Goal: Information Seeking & Learning: Compare options

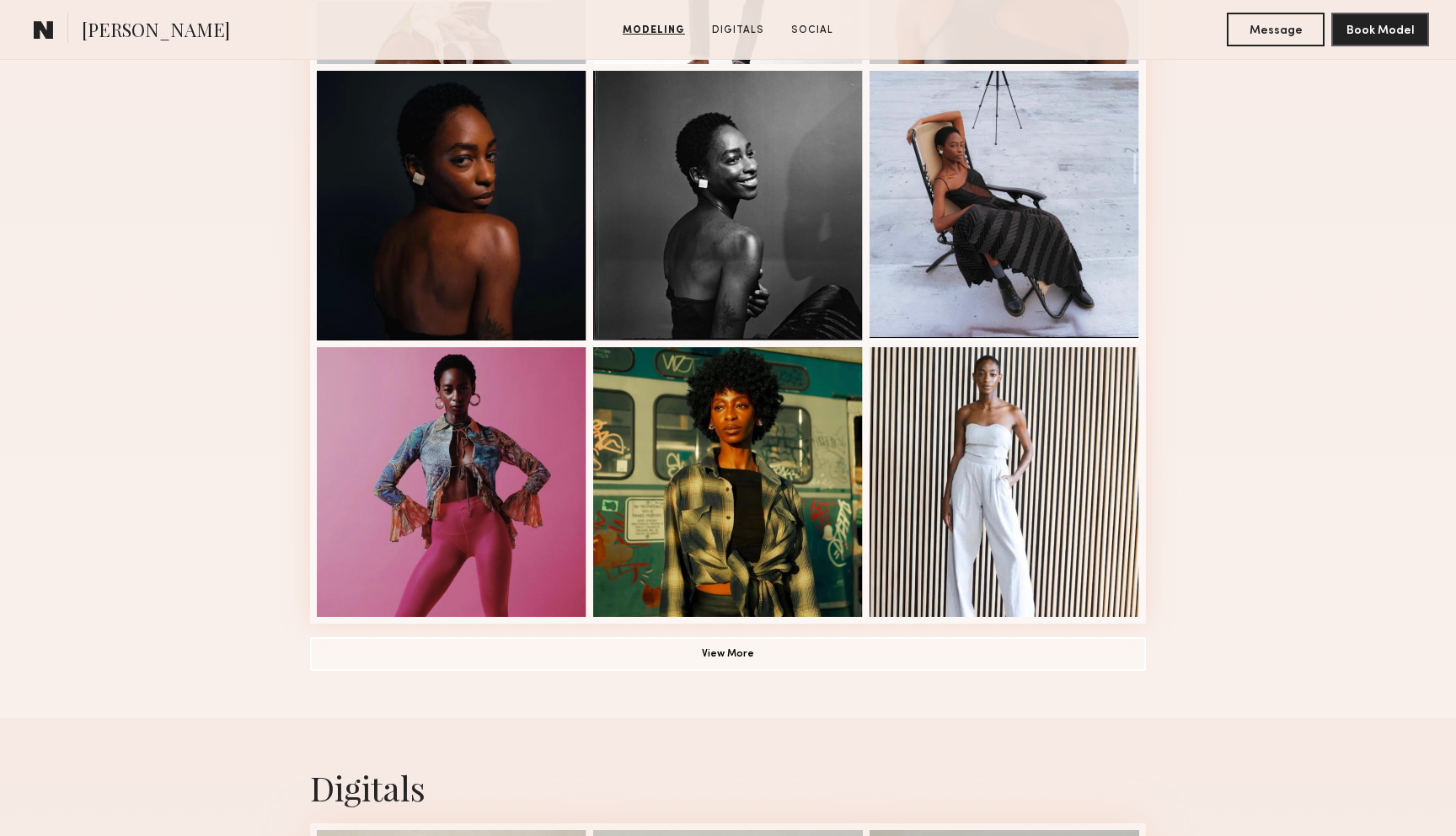
scroll to position [1005, 0]
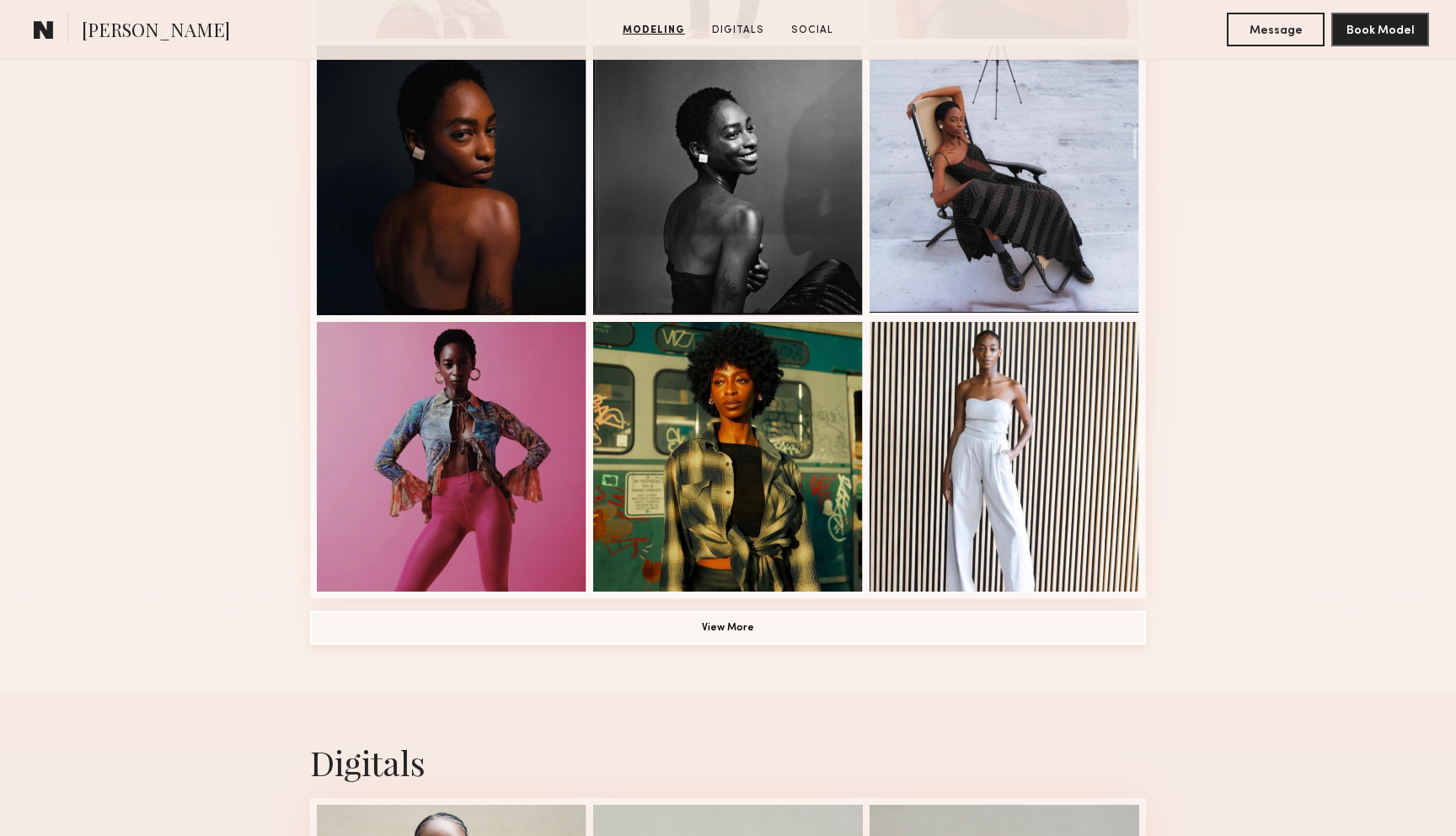
click at [649, 615] on button "View More" at bounding box center [727, 628] width 836 height 34
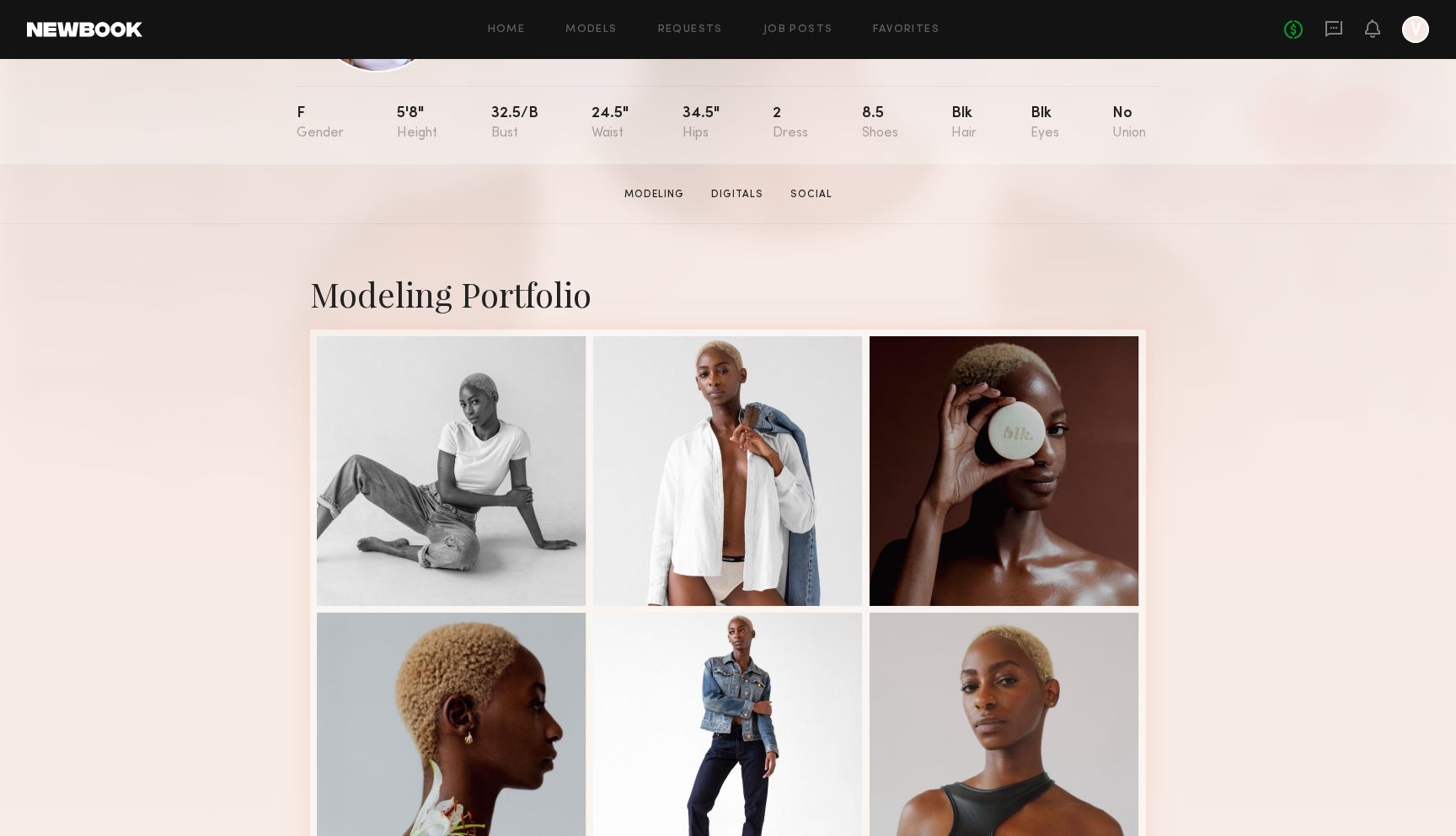
scroll to position [367, 0]
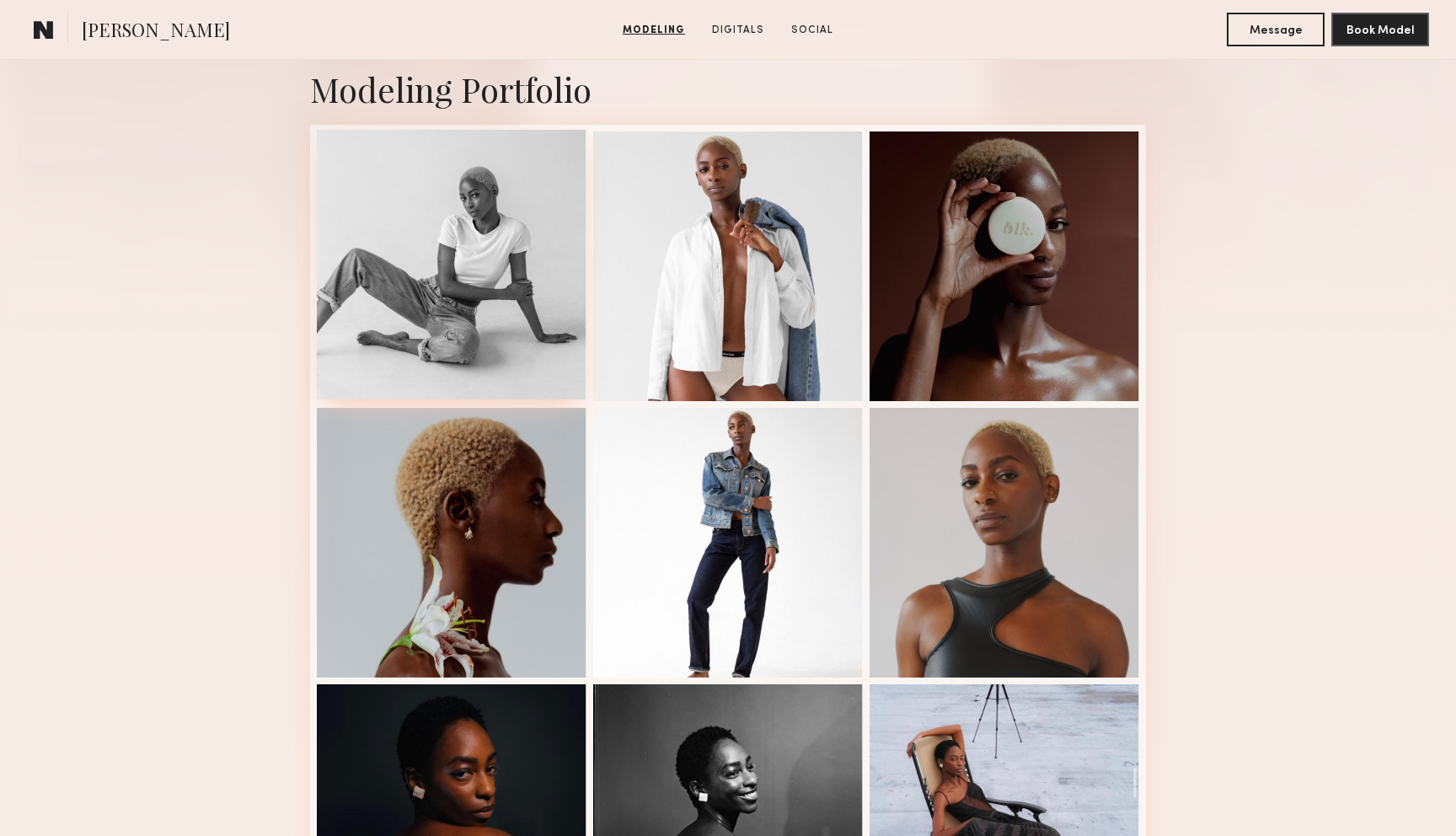
click at [551, 346] on div at bounding box center [452, 264] width 270 height 270
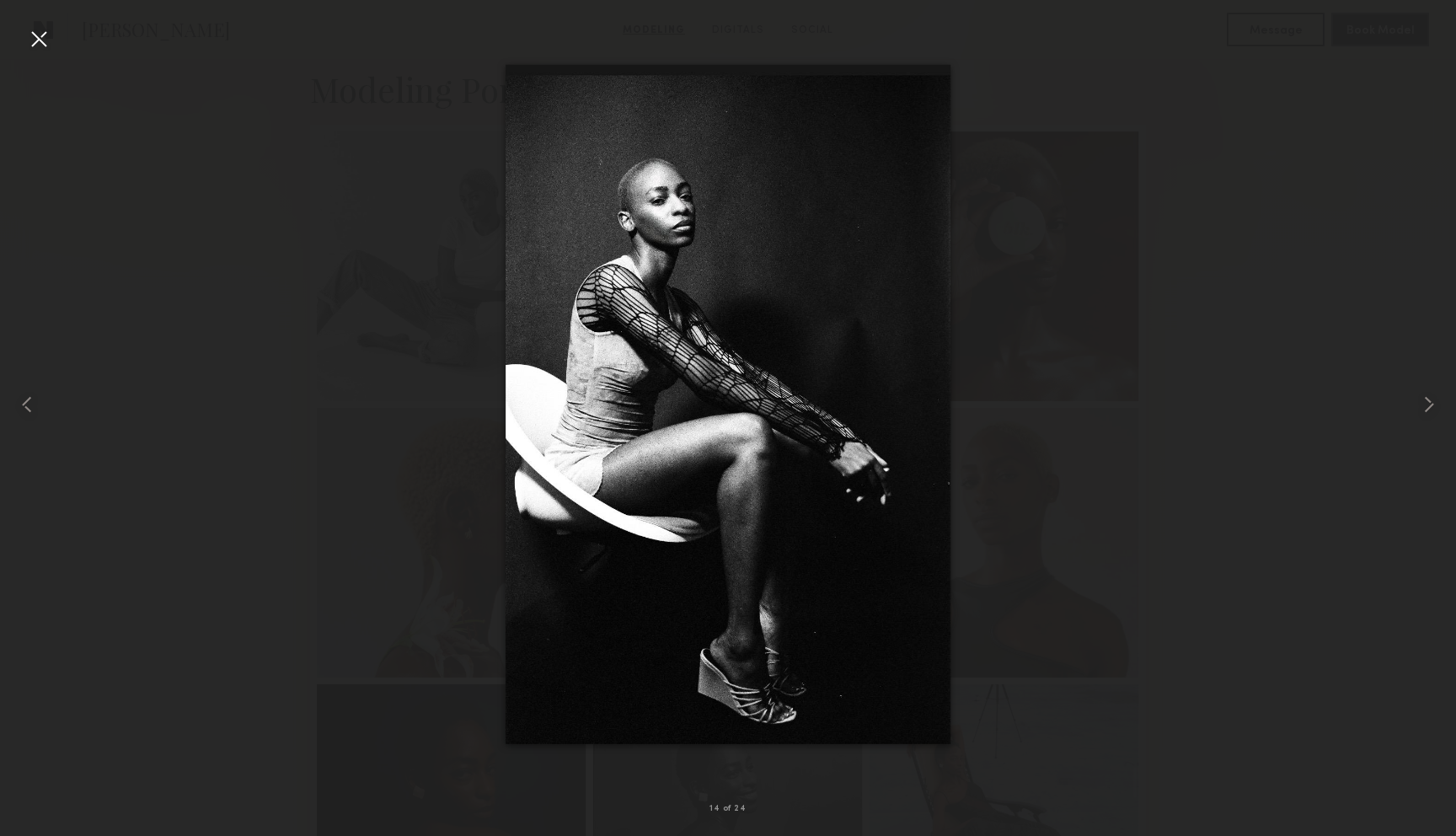
click at [373, 367] on div at bounding box center [728, 405] width 1456 height 755
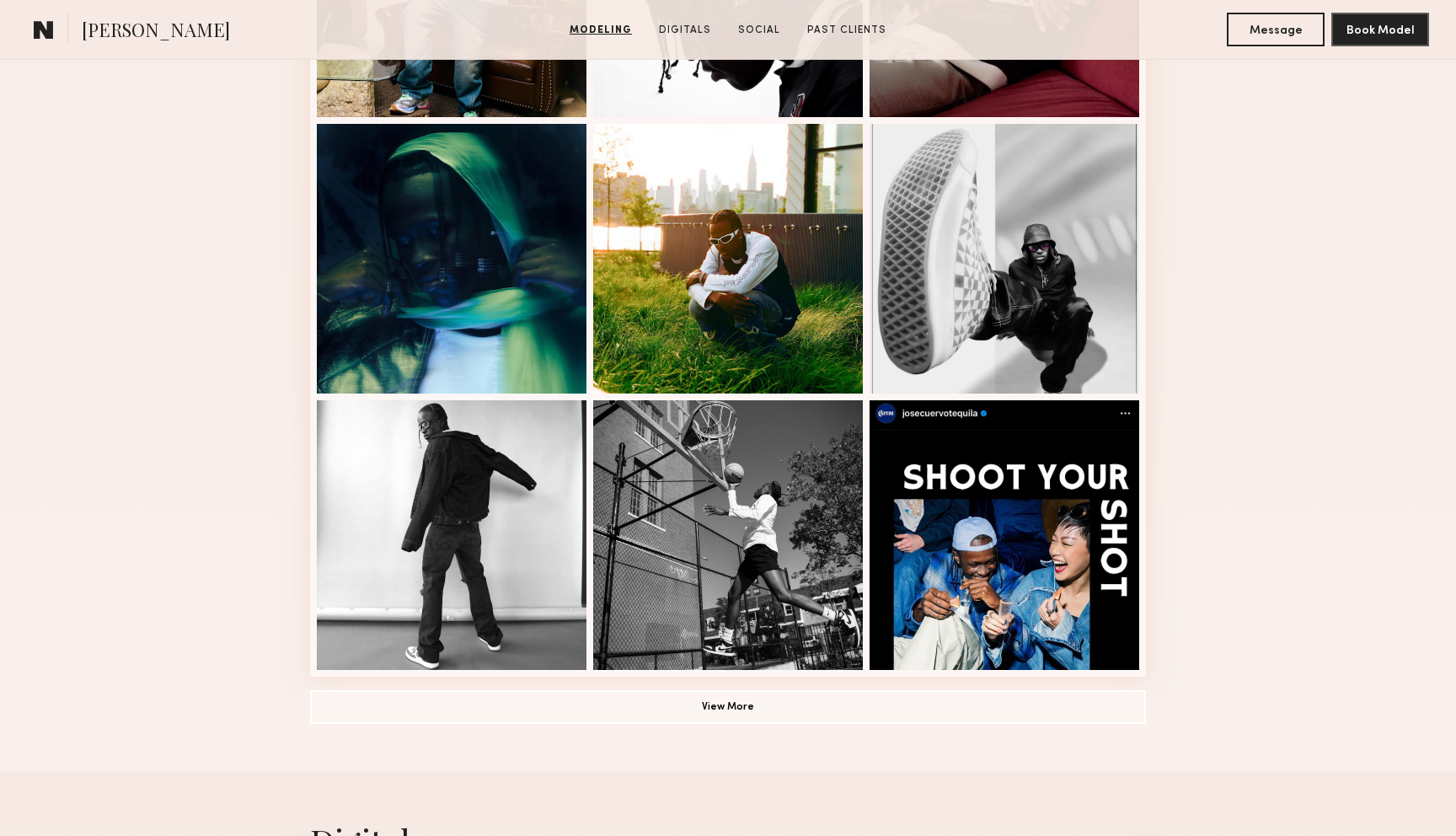
scroll to position [1136, 0]
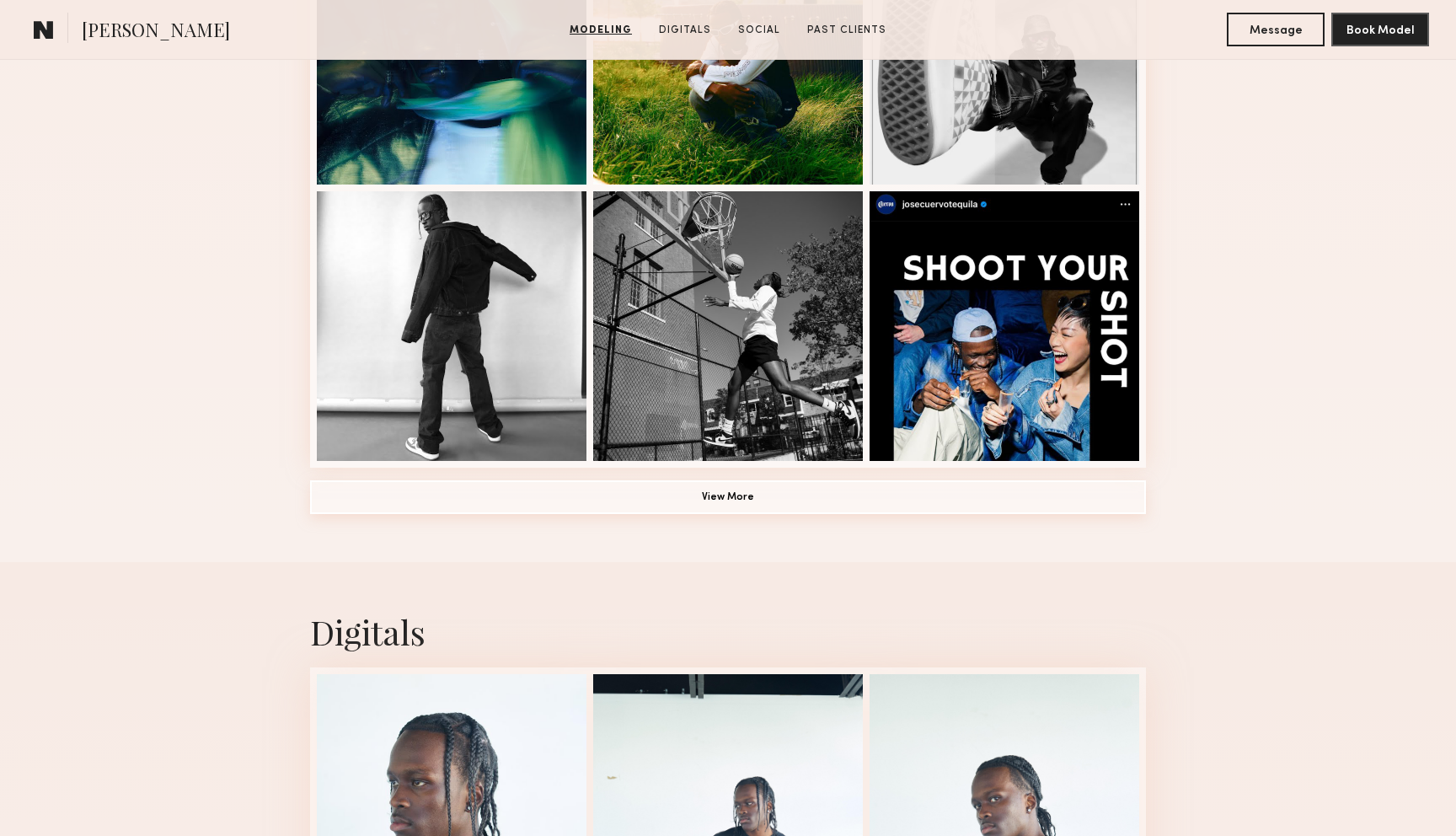
click at [706, 495] on button "View More" at bounding box center [727, 496] width 836 height 34
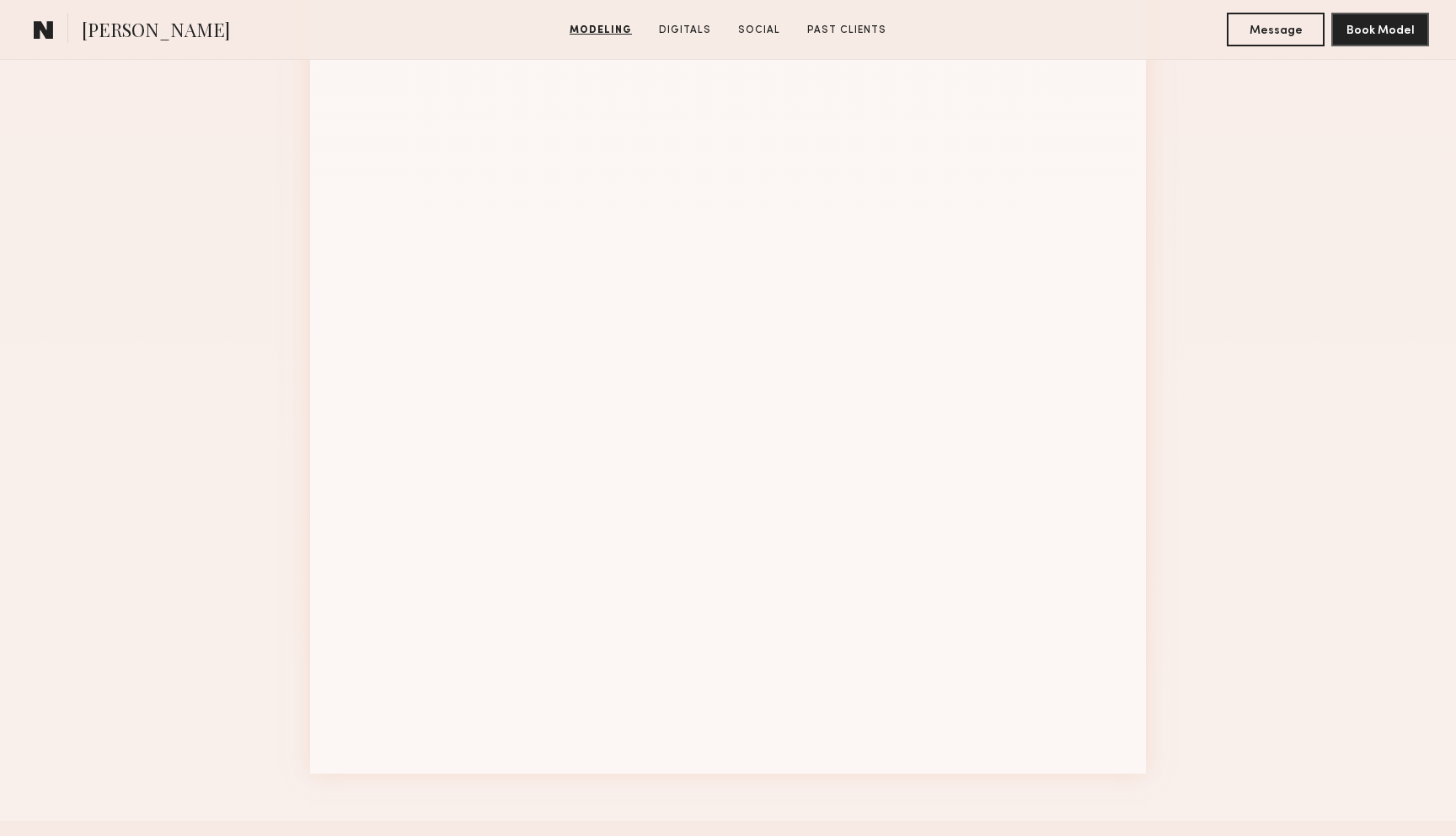
scroll to position [2200, 0]
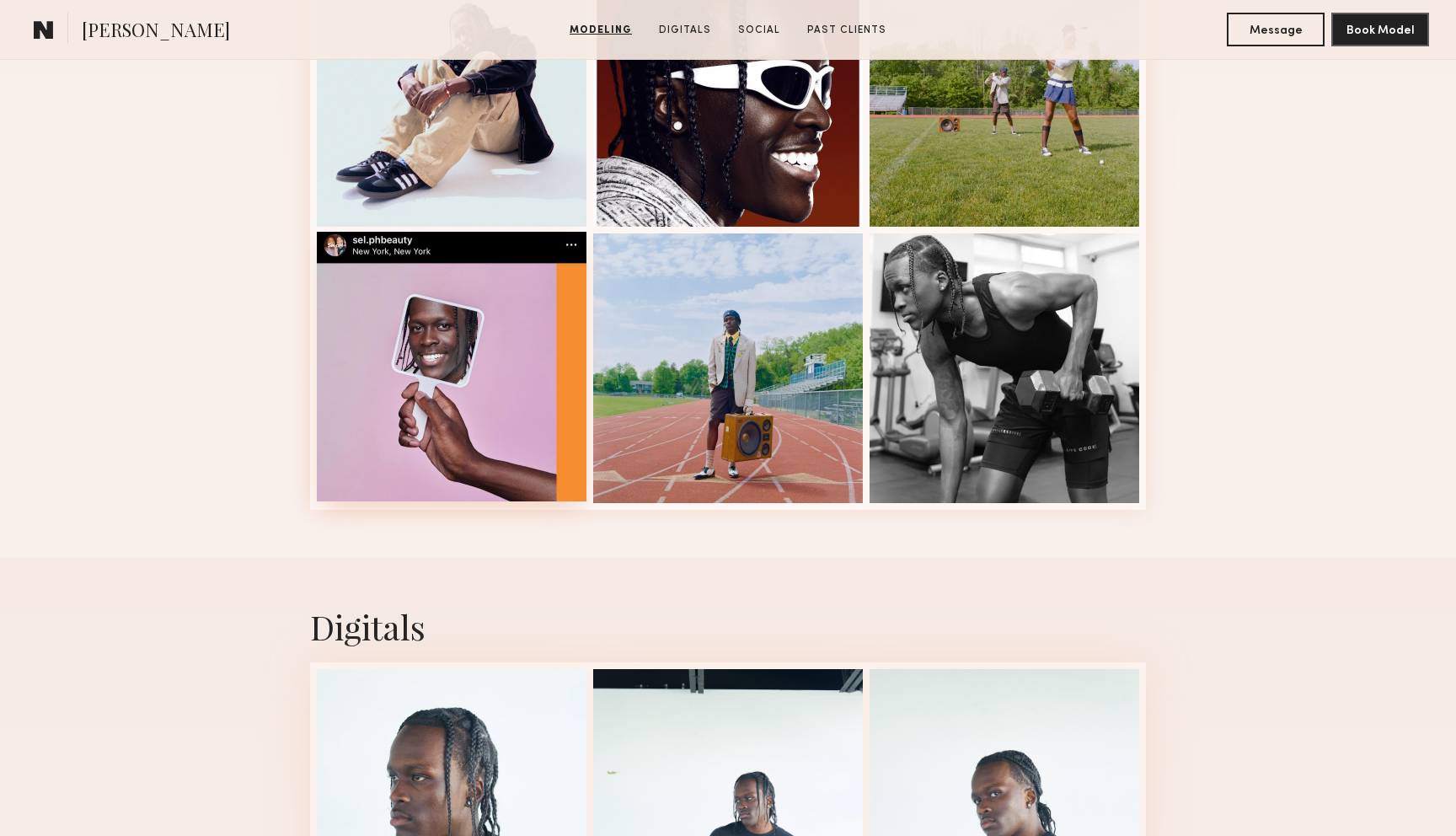
click at [491, 450] on div at bounding box center [452, 367] width 270 height 270
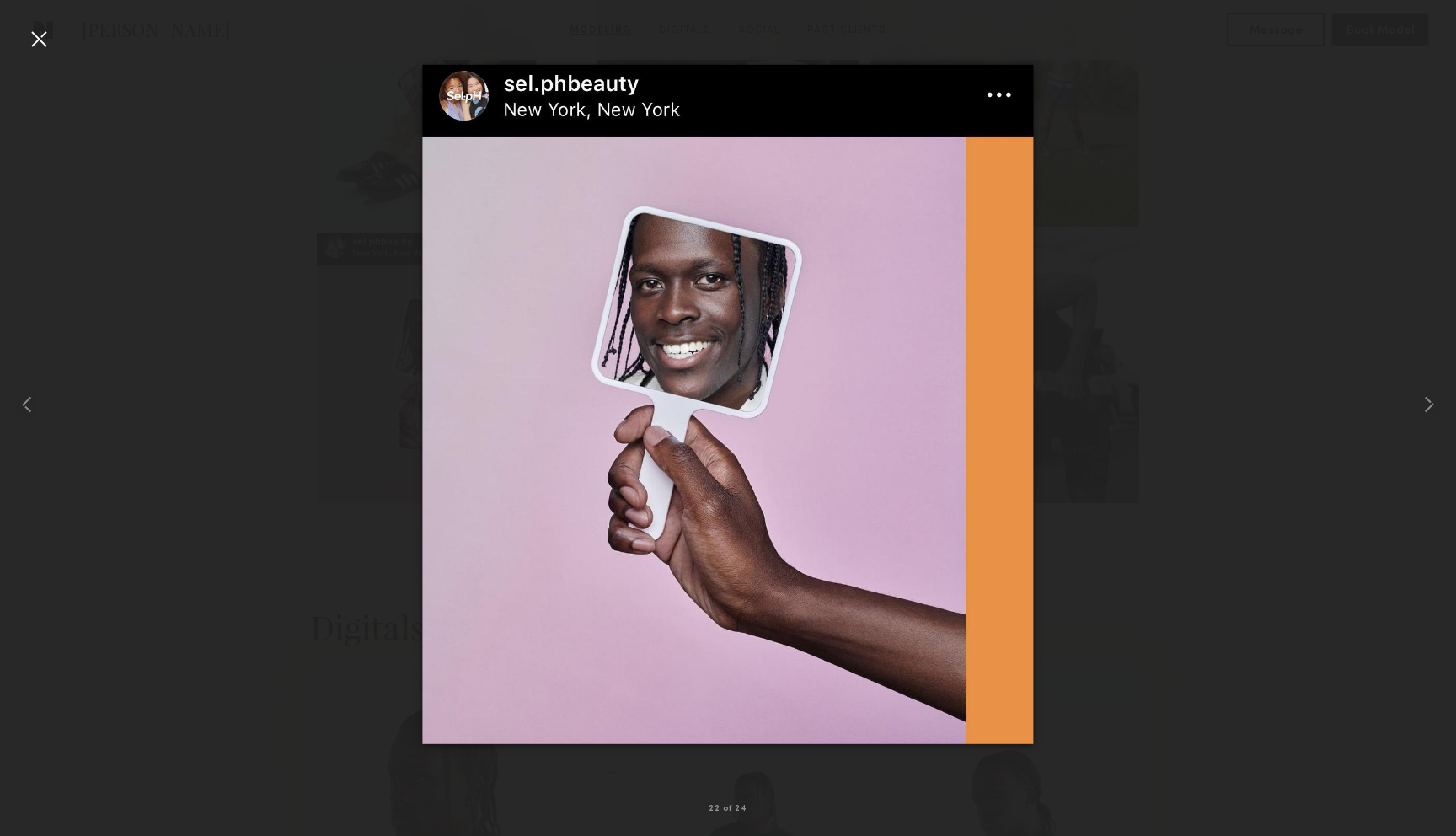
click at [1199, 165] on div at bounding box center [728, 405] width 1456 height 755
